Goal: Information Seeking & Learning: Learn about a topic

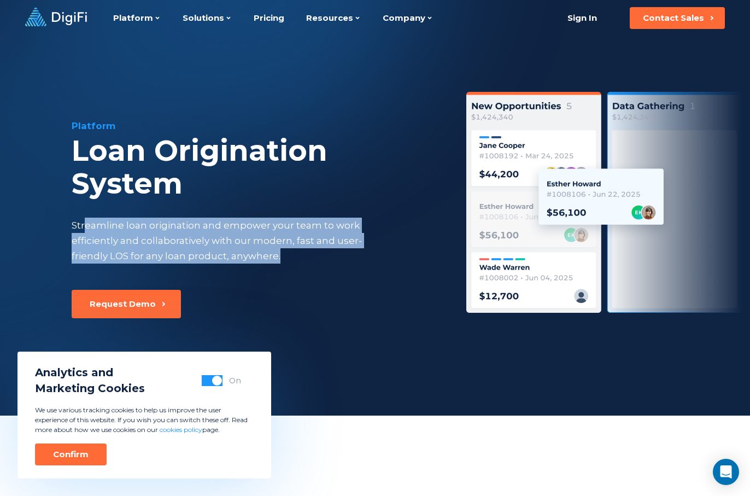
drag, startPoint x: 85, startPoint y: 227, endPoint x: 284, endPoint y: 251, distance: 200.4
click at [284, 251] on div "Streamline loan origination and empower your team to work efficiently and colla…" at bounding box center [227, 240] width 310 height 46
click at [280, 273] on div "Platform Loan Origination System Streamline loan origination and empower your t…" at bounding box center [255, 204] width 367 height 170
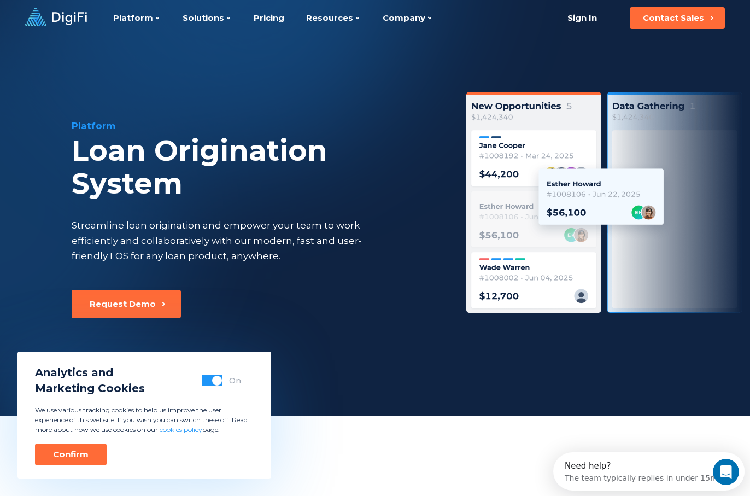
click at [215, 382] on span "button" at bounding box center [217, 380] width 10 height 10
click at [290, 307] on div "Request Demo" at bounding box center [255, 304] width 367 height 28
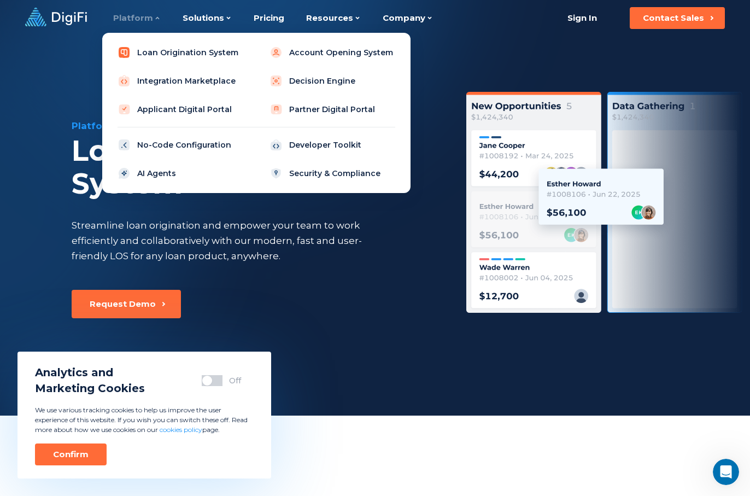
click at [158, 57] on link "Loan Origination System" at bounding box center [180, 53] width 139 height 22
click at [145, 175] on link "AI Agents" at bounding box center [180, 173] width 139 height 22
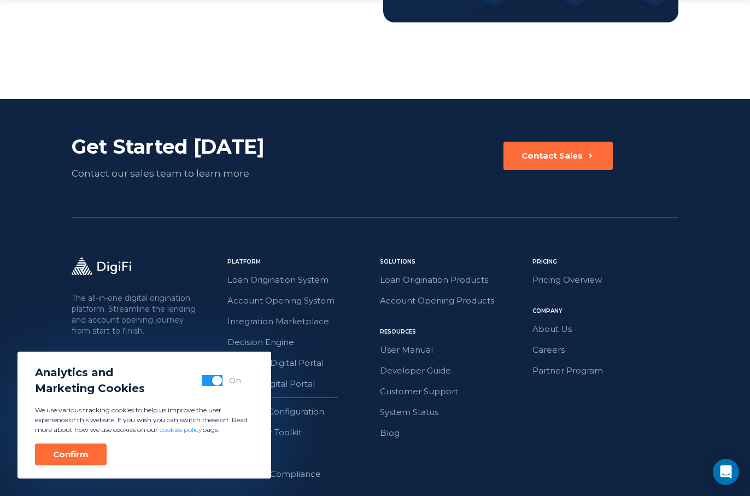
scroll to position [1887, 0]
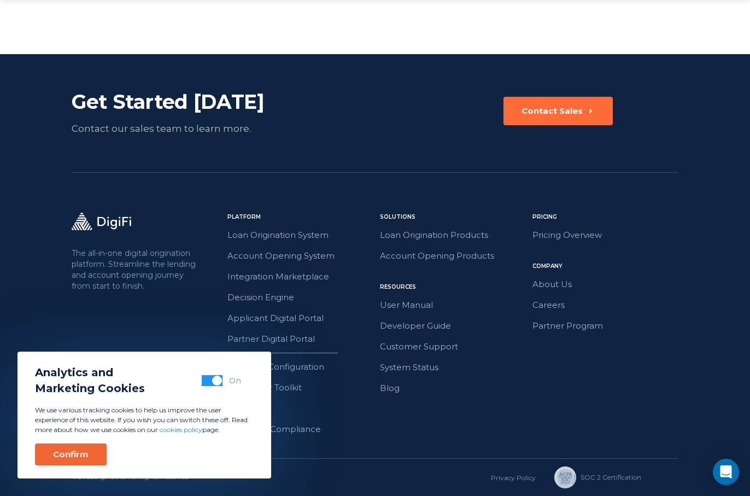
click at [84, 454] on div "Confirm" at bounding box center [71, 454] width 36 height 11
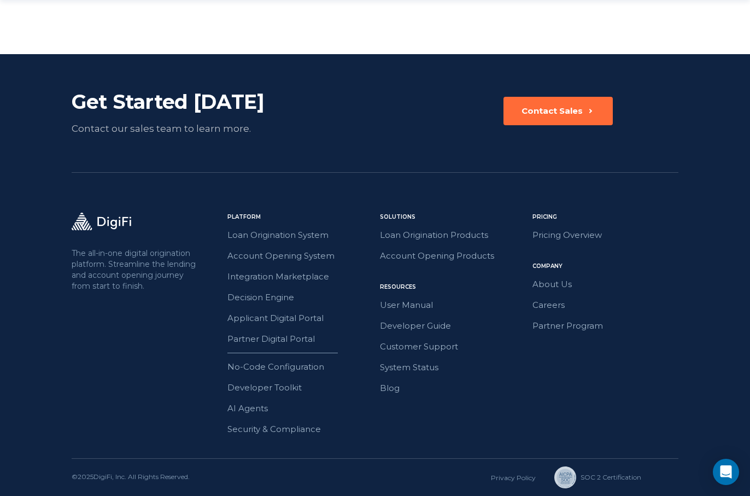
scroll to position [0, 0]
click at [401, 387] on link "Blog" at bounding box center [453, 388] width 146 height 14
click at [551, 285] on link "About Us" at bounding box center [605, 284] width 146 height 14
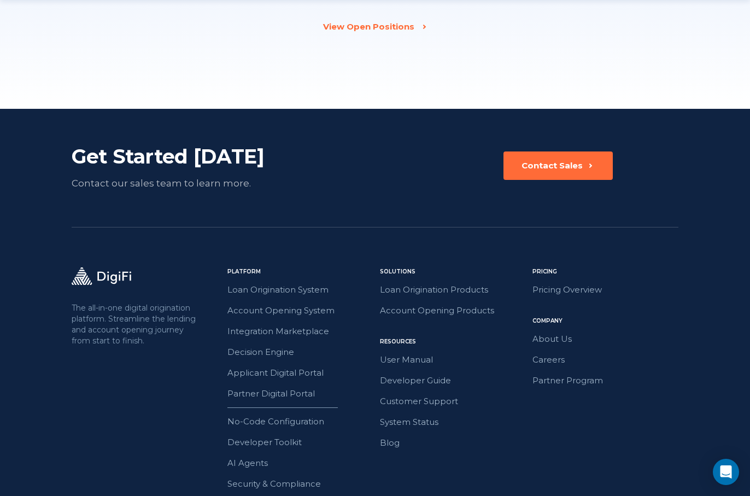
scroll to position [1708, 0]
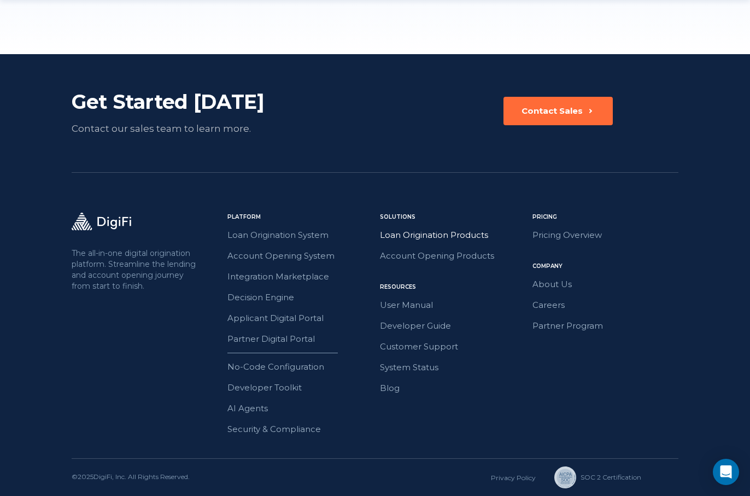
click at [454, 234] on link "Loan Origination Products" at bounding box center [453, 235] width 146 height 14
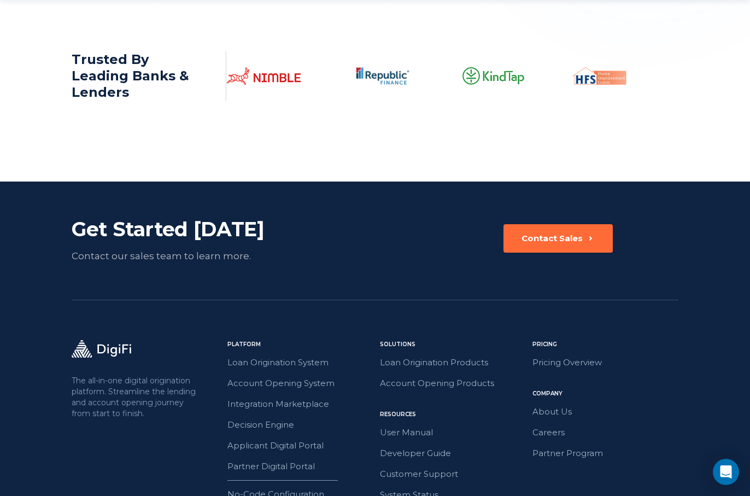
scroll to position [1801, 0]
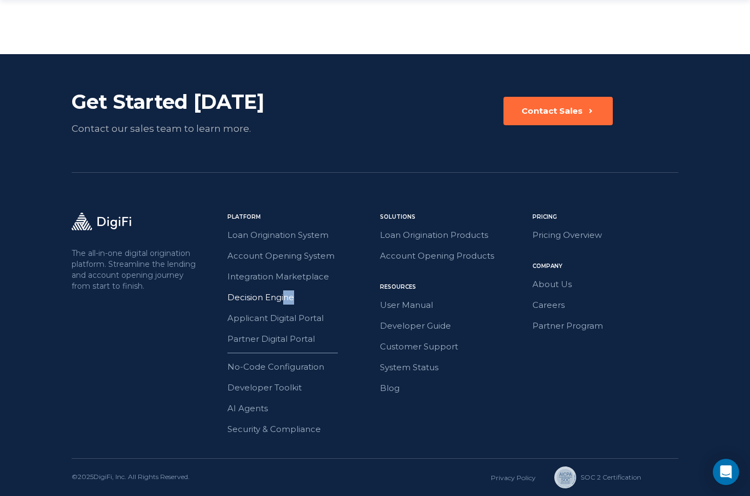
click at [285, 304] on div "Loan Origination System Account Opening System Integration Marketplace Decision…" at bounding box center [300, 287] width 146 height 118
click at [266, 297] on link "Decision Engine" at bounding box center [300, 297] width 146 height 14
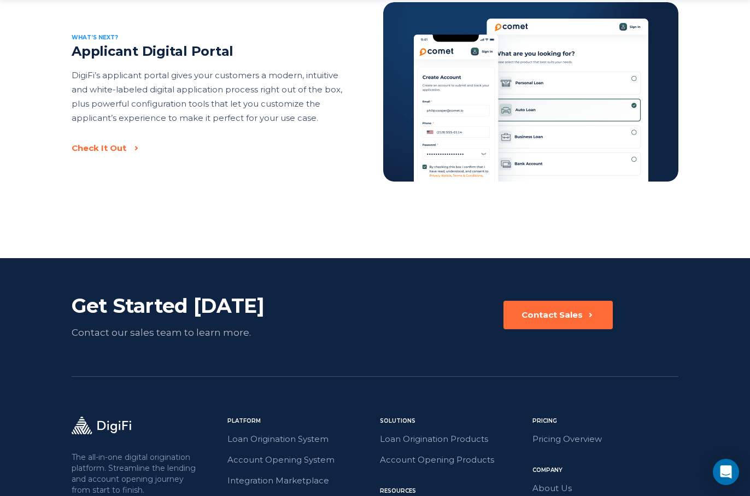
scroll to position [1914, 0]
